Goal: Information Seeking & Learning: Learn about a topic

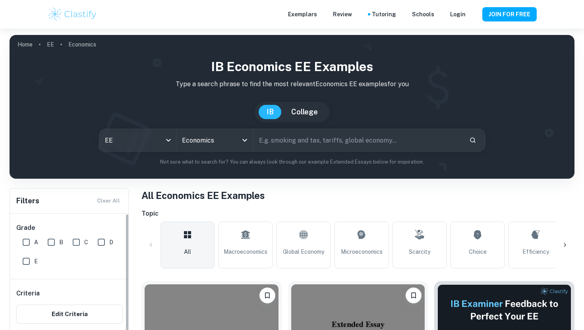
scroll to position [141, 0]
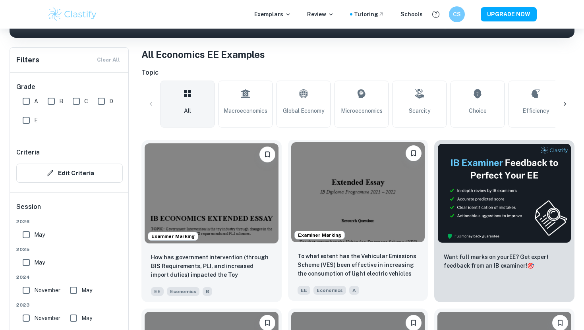
click at [332, 173] on img at bounding box center [358, 192] width 134 height 100
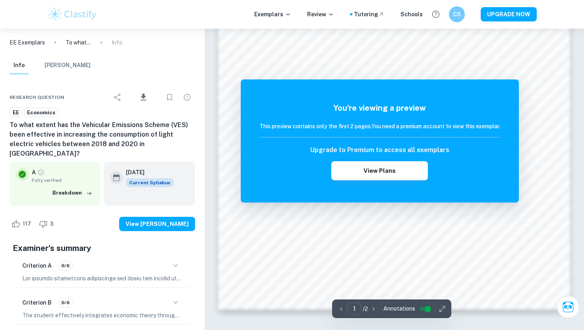
scroll to position [734, 0]
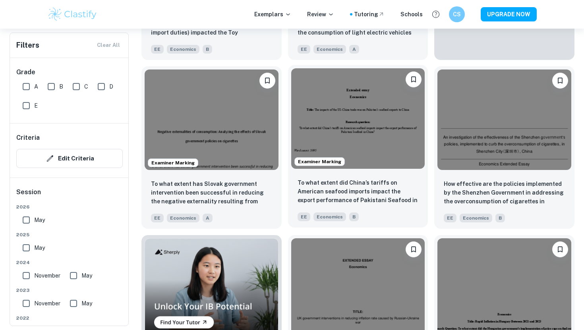
scroll to position [388, 0]
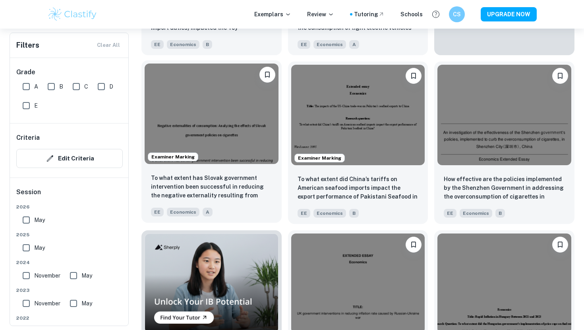
click at [215, 116] on img at bounding box center [212, 114] width 134 height 100
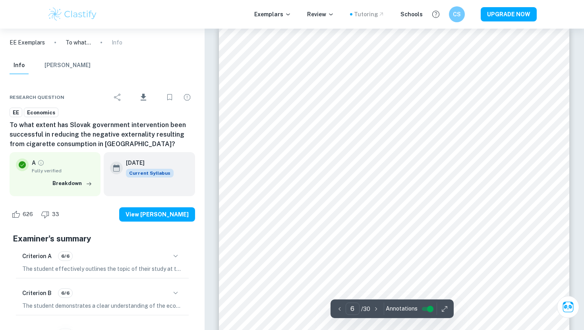
scroll to position [2419, 0]
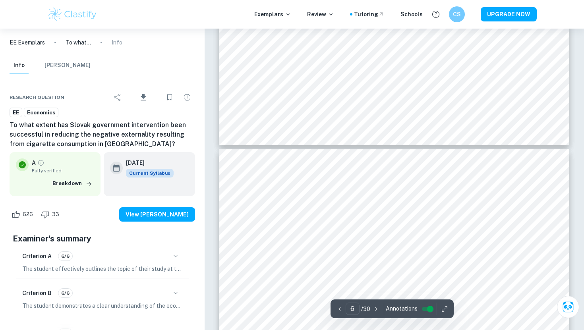
type input "7"
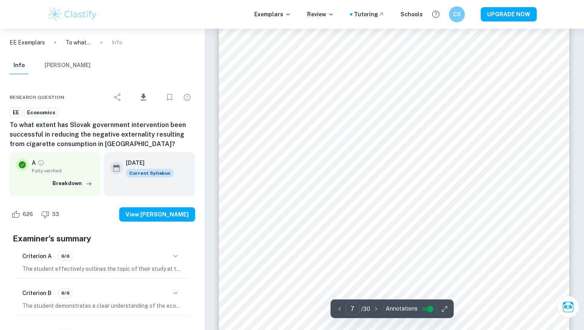
scroll to position [2898, 0]
